Goal: Information Seeking & Learning: Learn about a topic

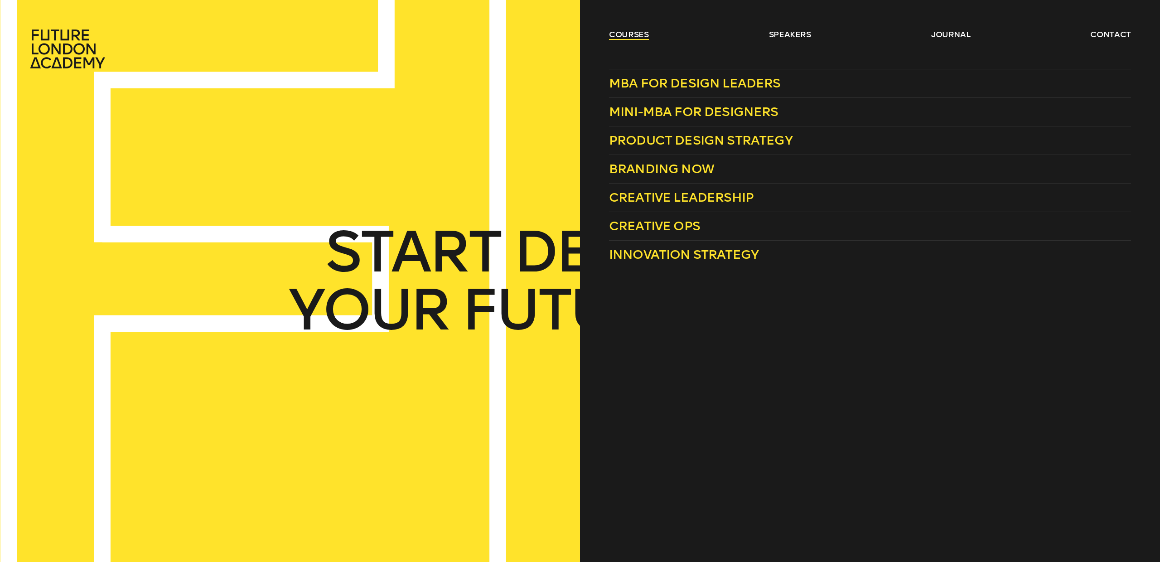
click at [610, 29] on link "courses" at bounding box center [629, 34] width 40 height 11
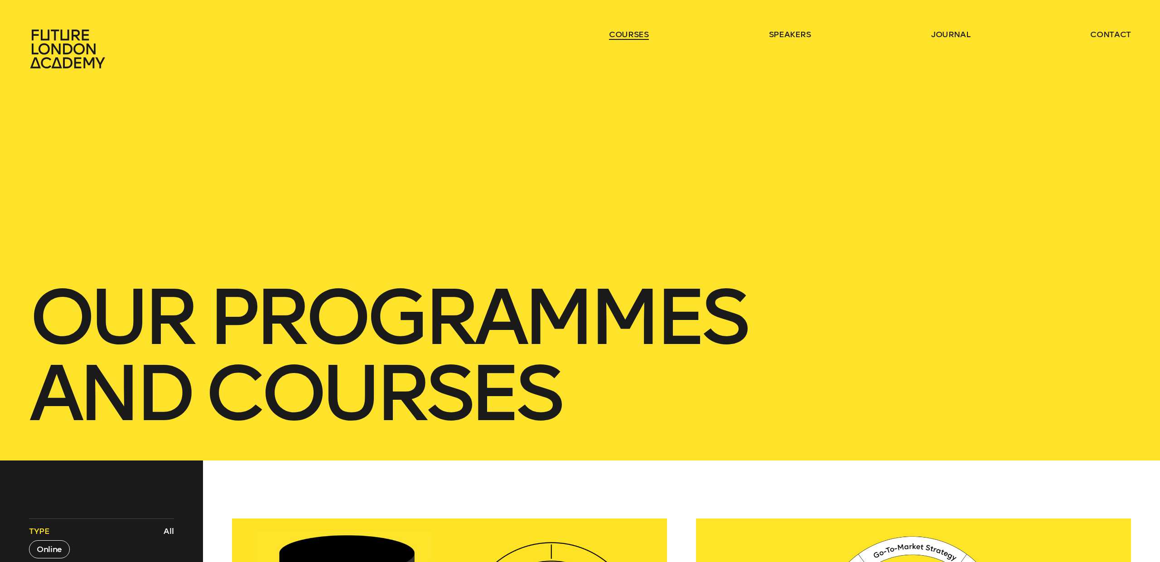
click at [622, 36] on link "courses" at bounding box center [629, 34] width 40 height 11
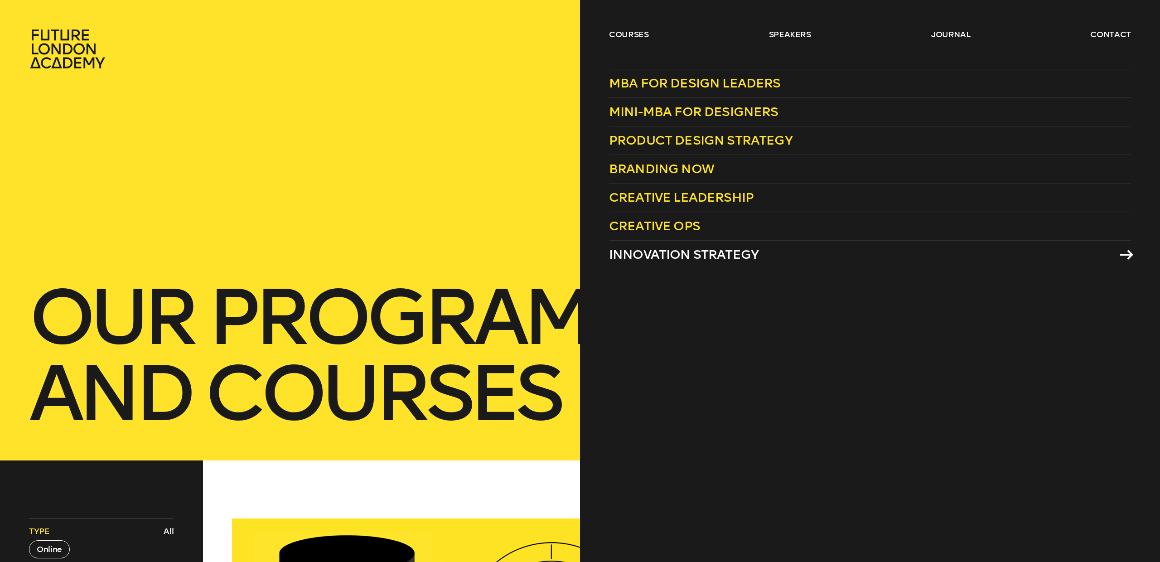
click at [803, 261] on link "Innovation Strategy" at bounding box center [870, 255] width 522 height 29
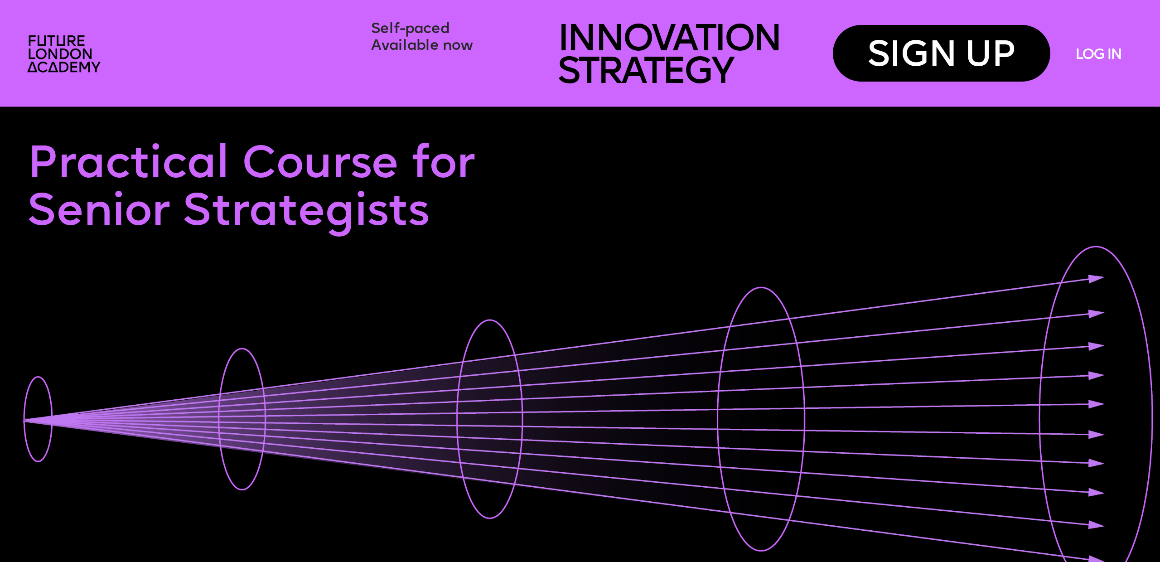
click at [1121, 52] on link "LOG IN" at bounding box center [1097, 56] width 45 height 16
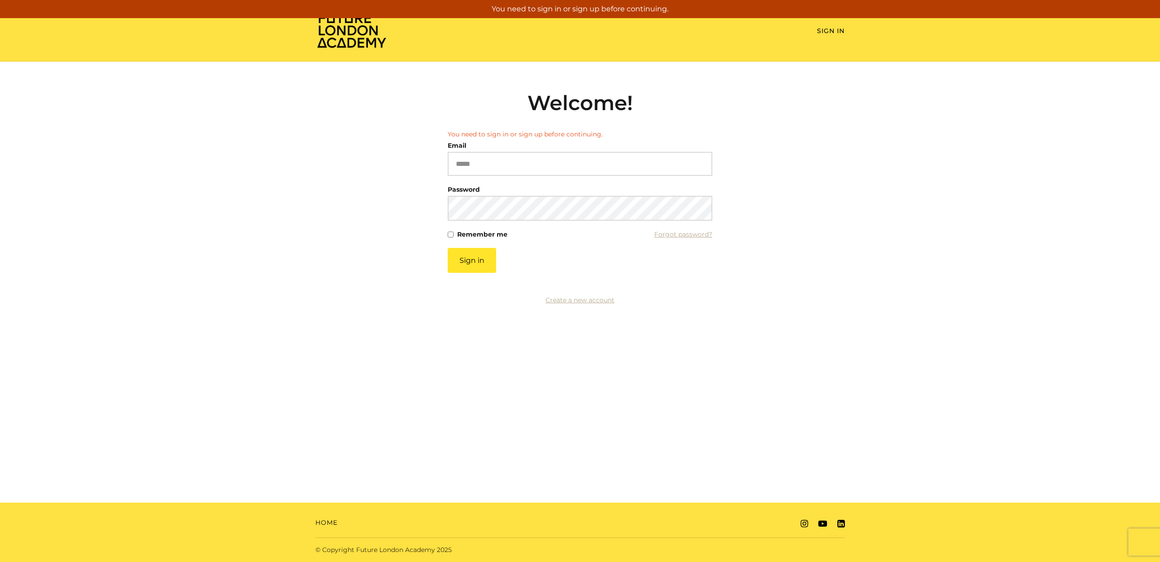
click at [538, 143] on div "Email Please enter a valid email address" at bounding box center [580, 157] width 265 height 37
click at [544, 158] on input "Email" at bounding box center [580, 164] width 265 height 24
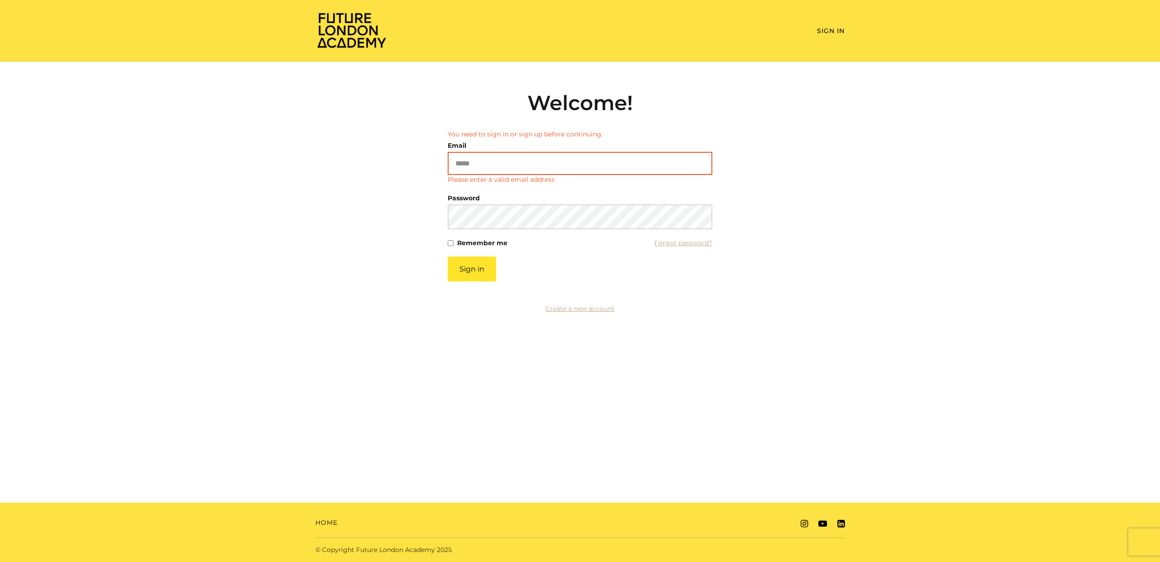
drag, startPoint x: 527, startPoint y: 155, endPoint x: 528, endPoint y: 161, distance: 6.9
click at [527, 155] on input "Email" at bounding box center [580, 163] width 265 height 23
type input "**********"
click at [483, 273] on button "Sign in" at bounding box center [472, 268] width 48 height 25
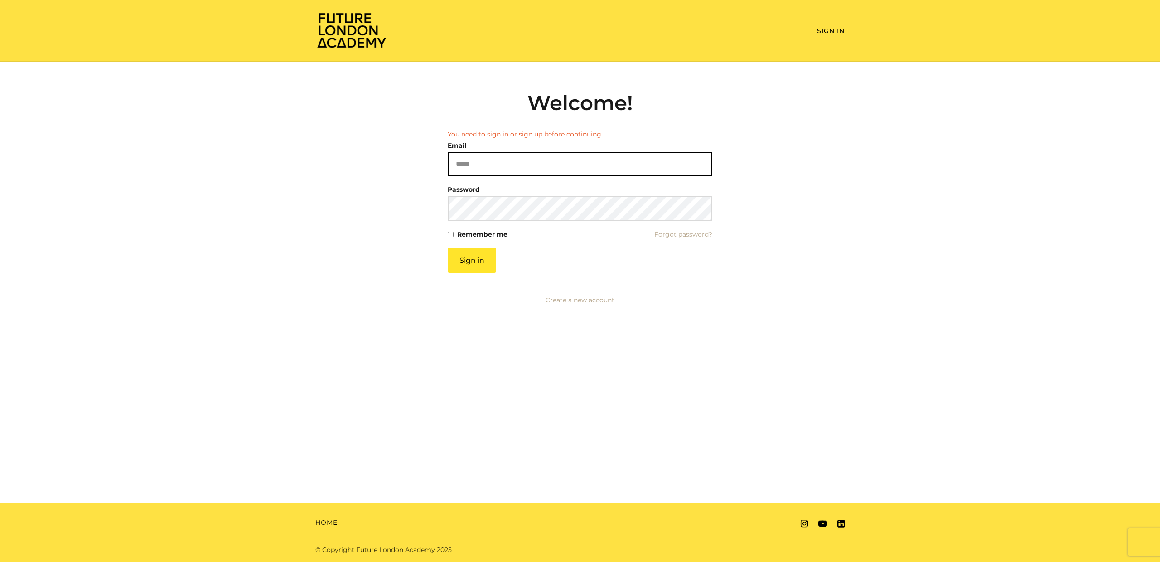
click at [618, 156] on input "Email" at bounding box center [580, 164] width 265 height 24
type input "**********"
click at [464, 270] on button "Sign in" at bounding box center [472, 260] width 48 height 25
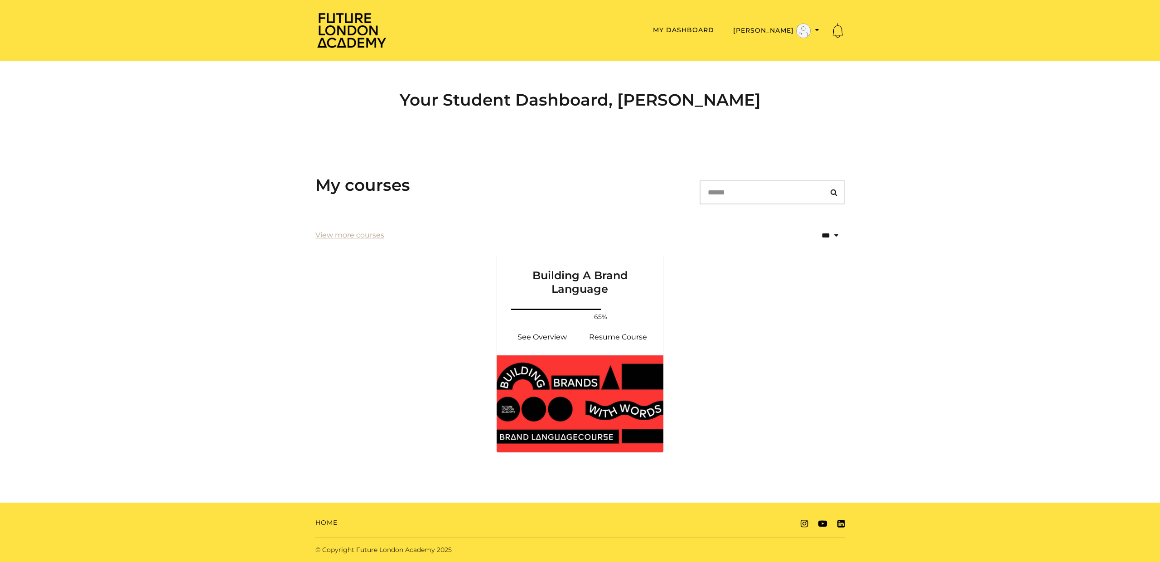
click at [792, 312] on ul "Building A Brand Language Your progress: 65% See Overview Resume Course" at bounding box center [580, 358] width 544 height 209
click at [579, 333] on link "See Overview" at bounding box center [542, 337] width 76 height 22
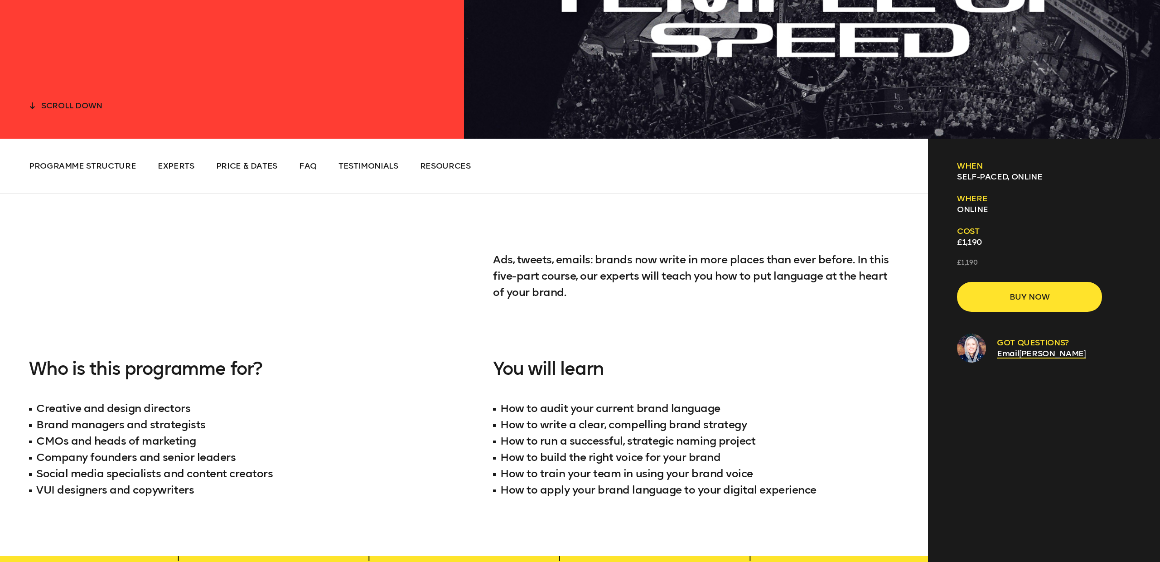
scroll to position [870, 0]
